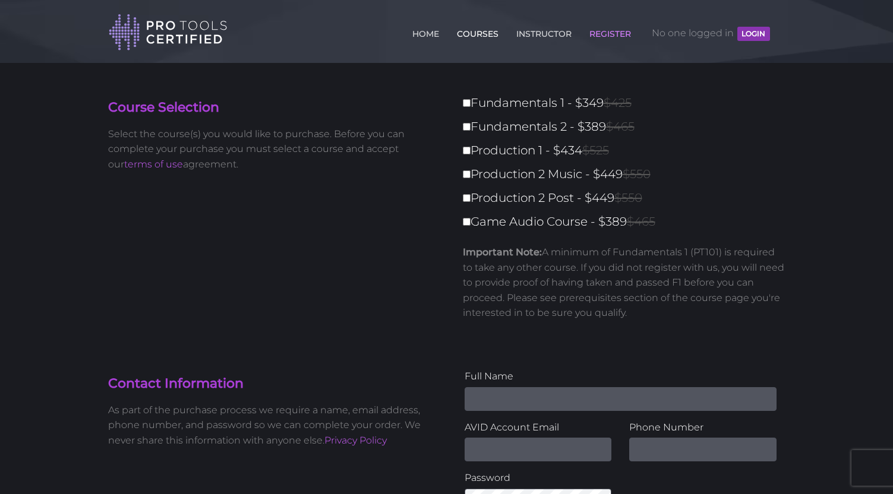
click at [485, 33] on link "COURSES" at bounding box center [478, 31] width 48 height 19
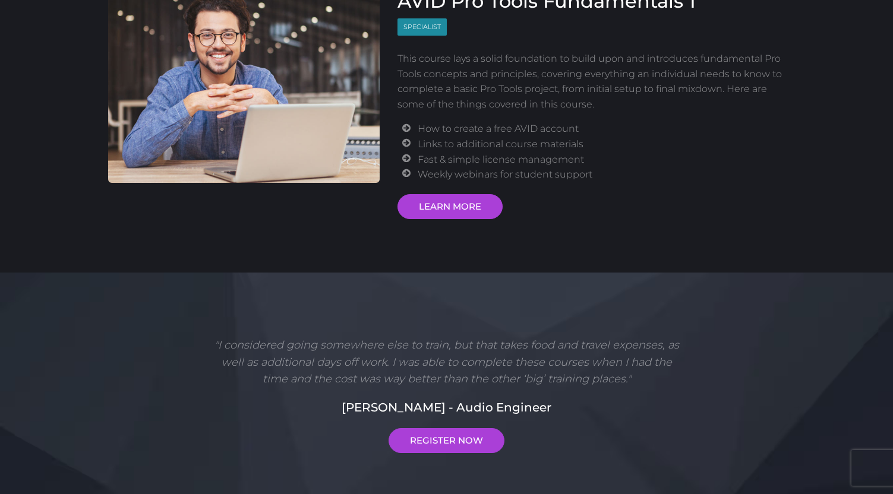
scroll to position [247, 0]
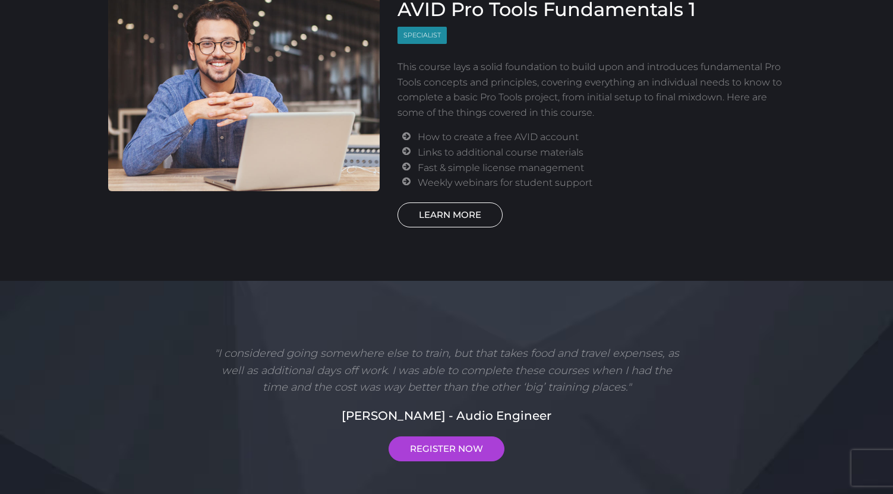
click at [448, 217] on link "LEARN MORE" at bounding box center [449, 215] width 105 height 25
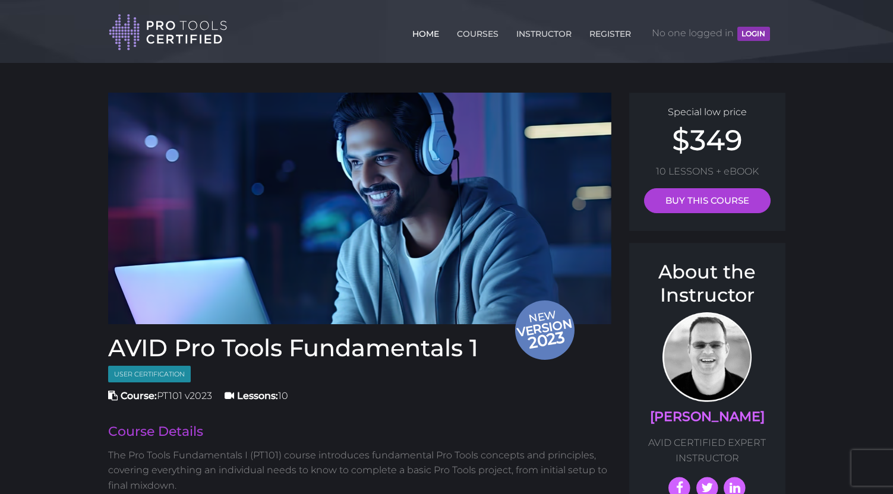
click at [428, 31] on link "HOME" at bounding box center [425, 31] width 33 height 19
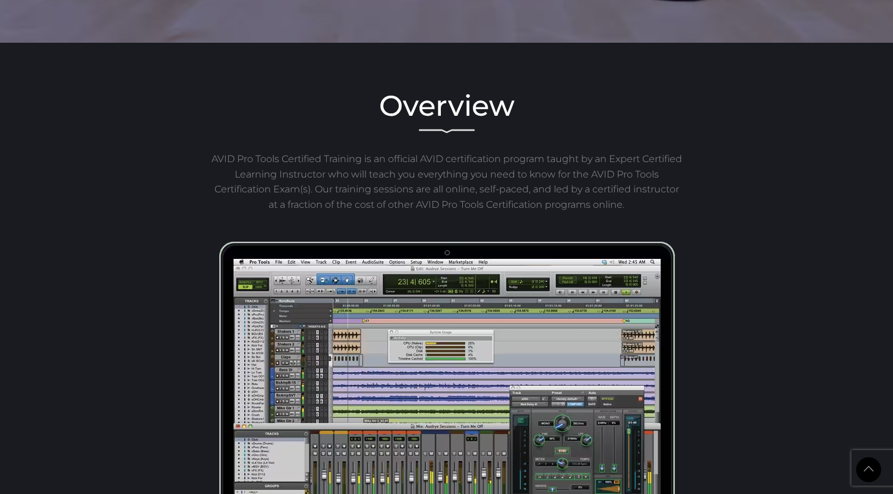
scroll to position [37, 0]
